Goal: Task Accomplishment & Management: Use online tool/utility

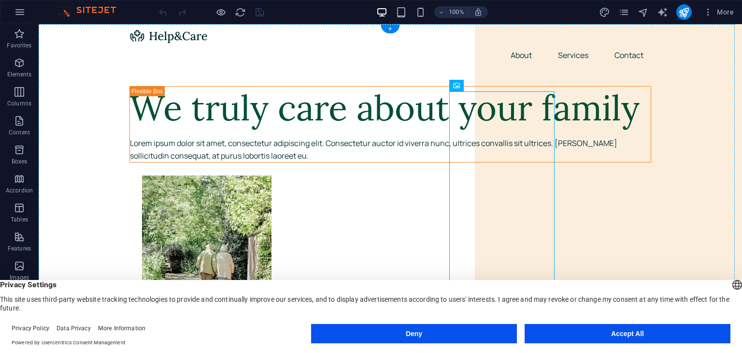
drag, startPoint x: 468, startPoint y: 234, endPoint x: 462, endPoint y: 311, distance: 77.0
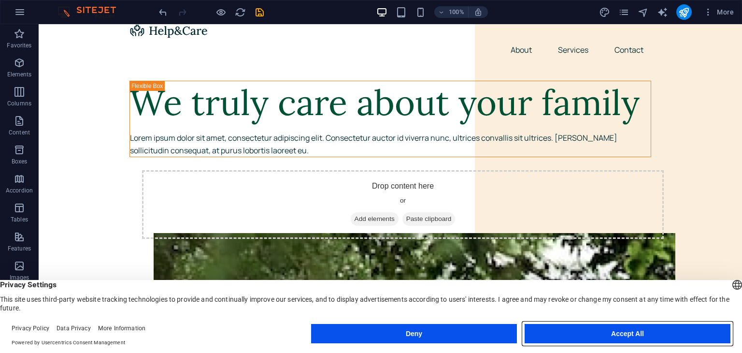
click at [596, 325] on button "Accept All" at bounding box center [628, 333] width 206 height 19
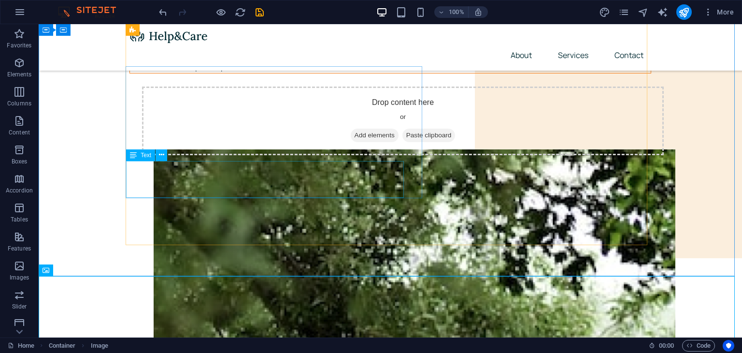
scroll to position [0, 0]
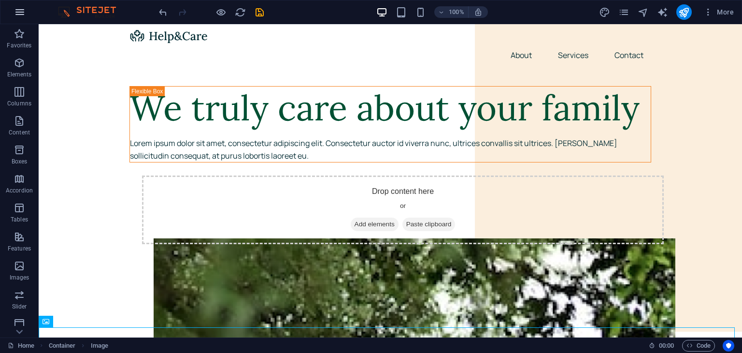
click at [19, 16] on icon "button" at bounding box center [20, 12] width 12 height 12
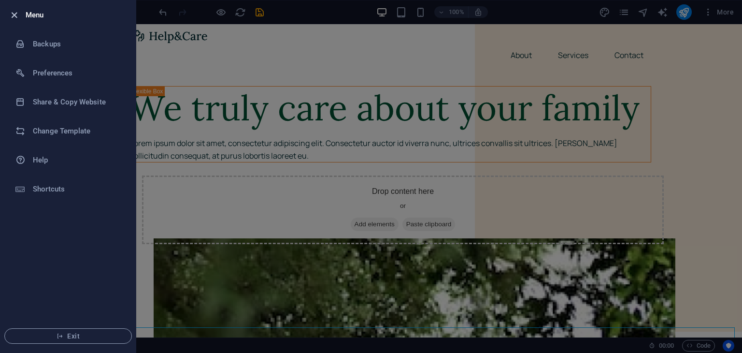
click at [15, 10] on icon "button" at bounding box center [14, 15] width 11 height 11
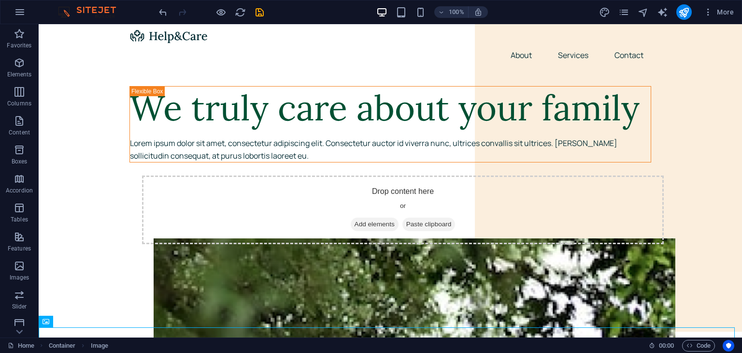
click at [99, 11] on img at bounding box center [92, 12] width 72 height 12
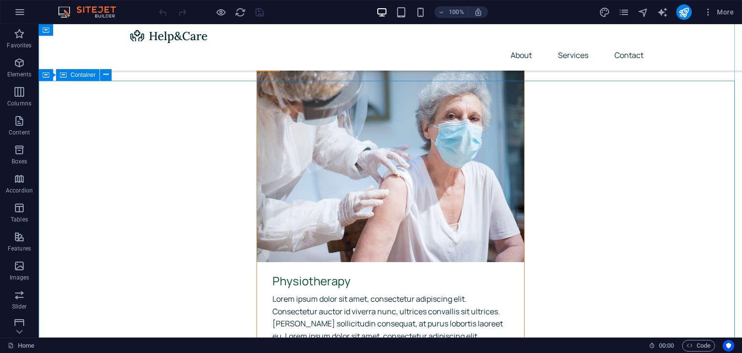
scroll to position [3331, 0]
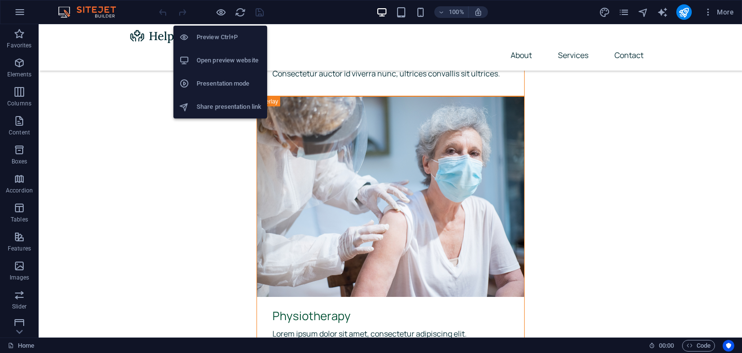
click at [213, 56] on h6 "Open preview website" at bounding box center [229, 61] width 65 height 12
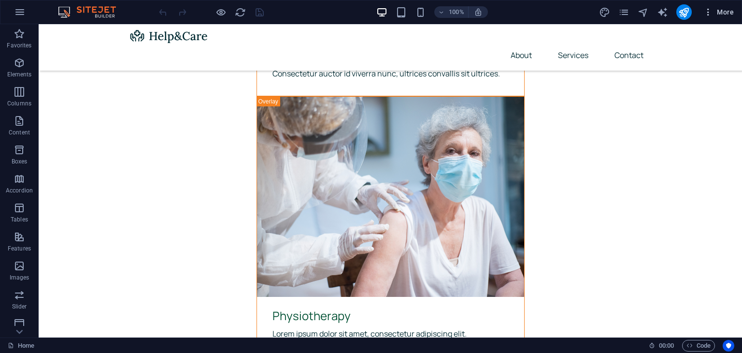
click at [730, 14] on span "More" at bounding box center [718, 12] width 30 height 10
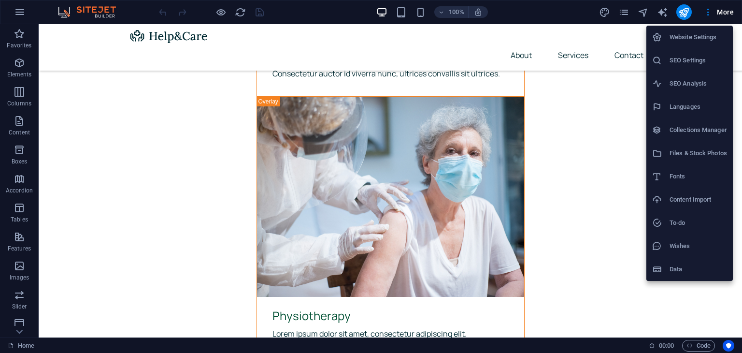
click at [13, 14] on div at bounding box center [371, 176] width 742 height 353
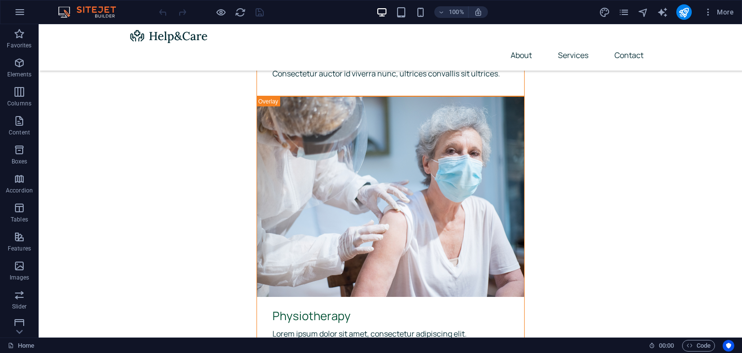
click at [21, 12] on icon "button" at bounding box center [20, 12] width 12 height 12
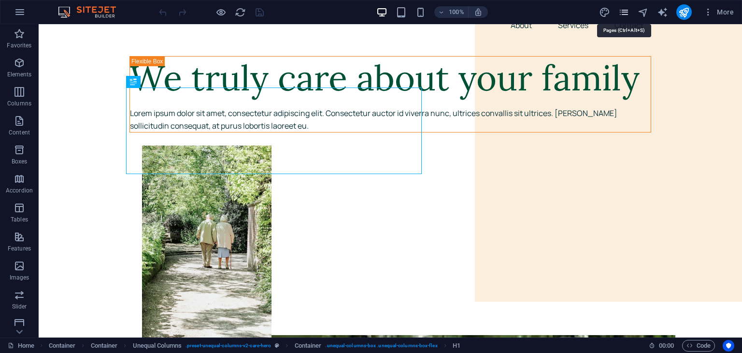
click at [626, 12] on icon "pages" at bounding box center [623, 12] width 11 height 11
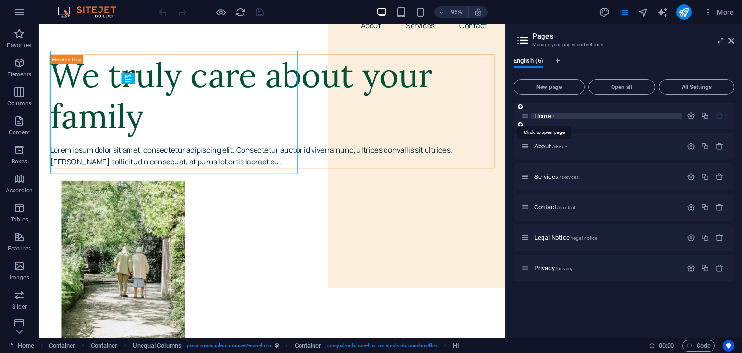
click at [547, 116] on span "Home /" at bounding box center [544, 115] width 20 height 7
click at [608, 10] on icon "design" at bounding box center [604, 12] width 11 height 11
select select "px"
select select "400"
select select "px"
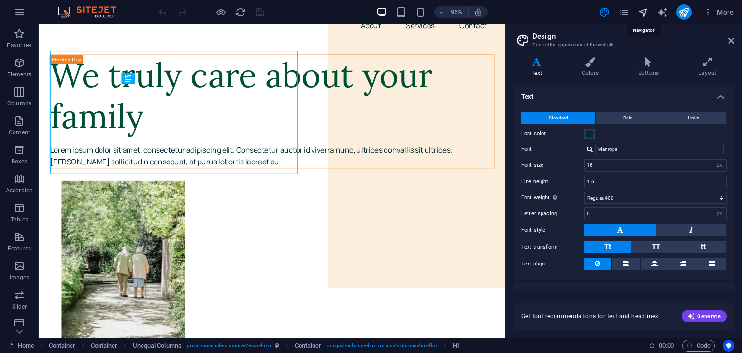
click at [643, 13] on icon "navigator" at bounding box center [643, 12] width 11 height 11
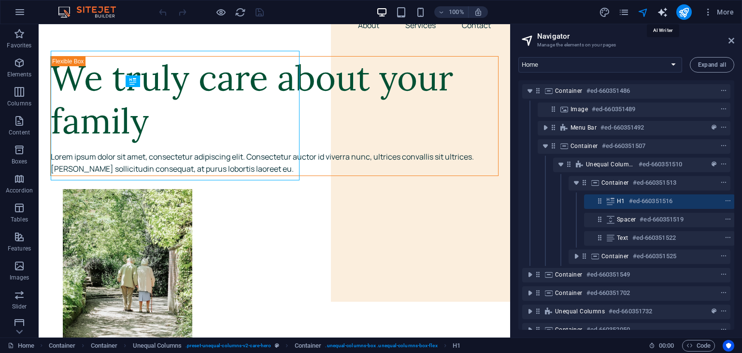
scroll to position [0, 2]
